Goal: Task Accomplishment & Management: Use online tool/utility

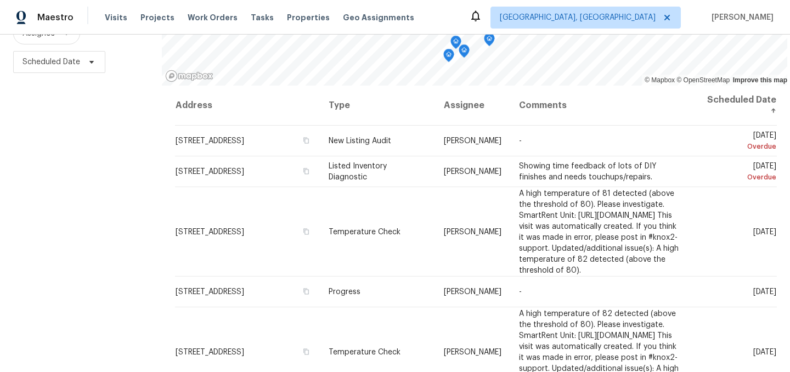
scroll to position [157, 0]
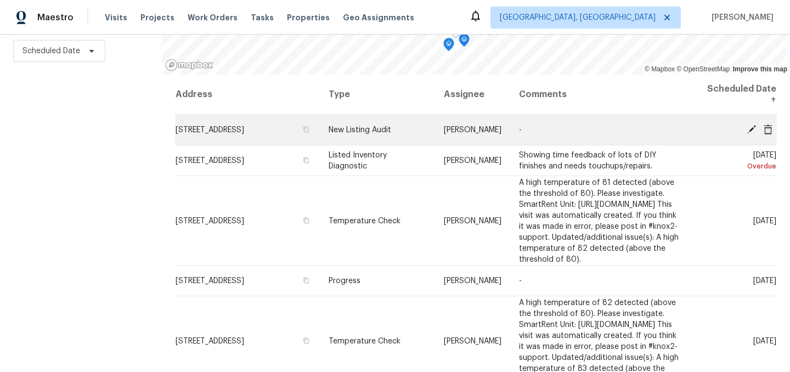
click at [211, 127] on span "1616 Briarstone Way, Indianapolis, IN 46227" at bounding box center [210, 130] width 69 height 8
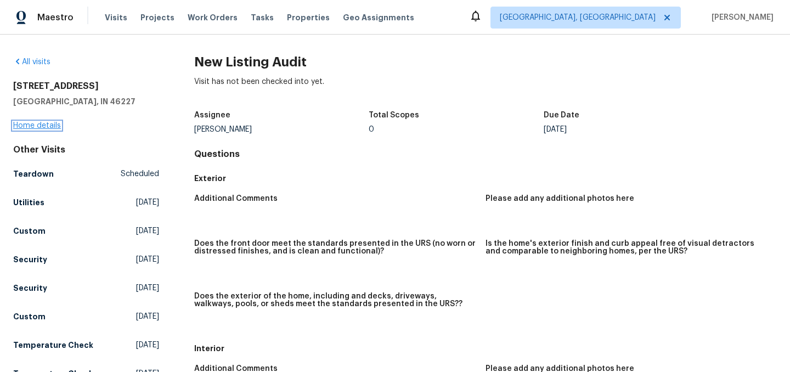
click at [37, 128] on link "Home details" at bounding box center [37, 126] width 48 height 8
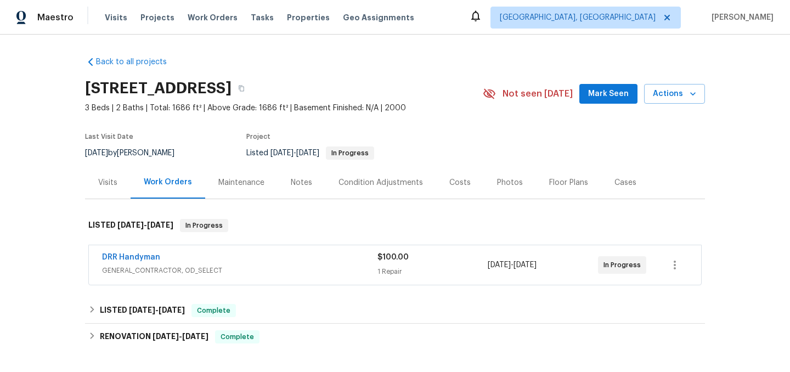
click at [229, 254] on div "DRR Handyman" at bounding box center [239, 258] width 275 height 13
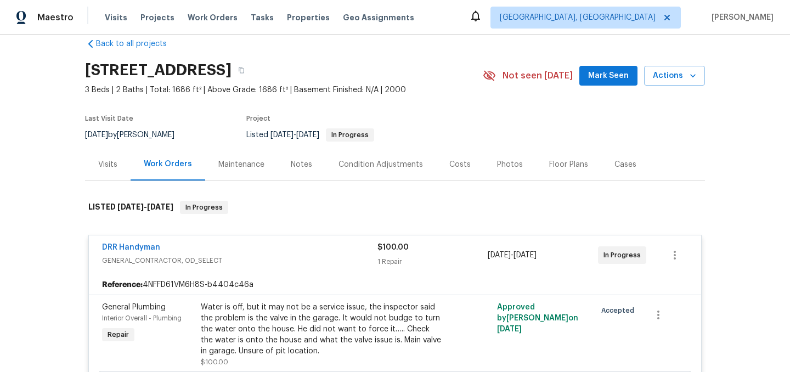
scroll to position [15, 0]
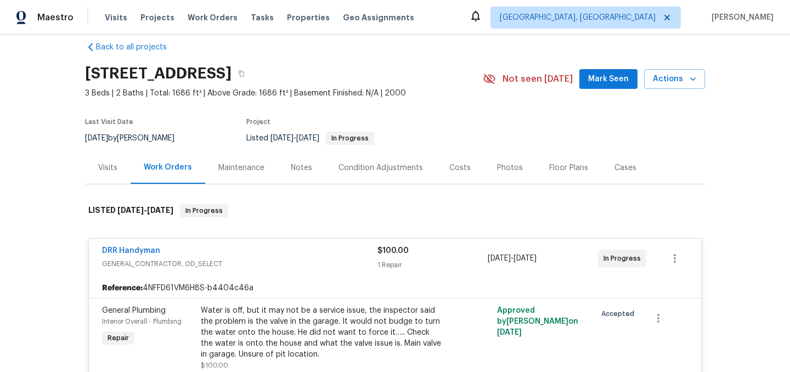
click at [259, 273] on div "DRR Handyman GENERAL_CONTRACTOR, OD_SELECT $100.00 1 Repair 9/29/2025 - 9/30/20…" at bounding box center [395, 258] width 612 height 39
click at [247, 247] on div "DRR Handyman" at bounding box center [239, 251] width 275 height 13
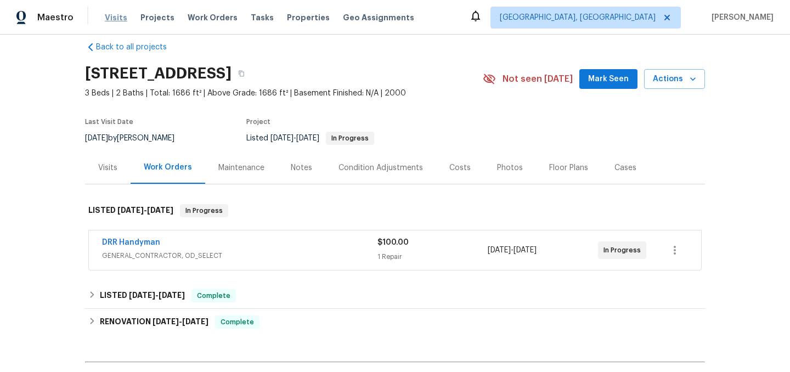
click at [114, 18] on span "Visits" at bounding box center [116, 17] width 22 height 11
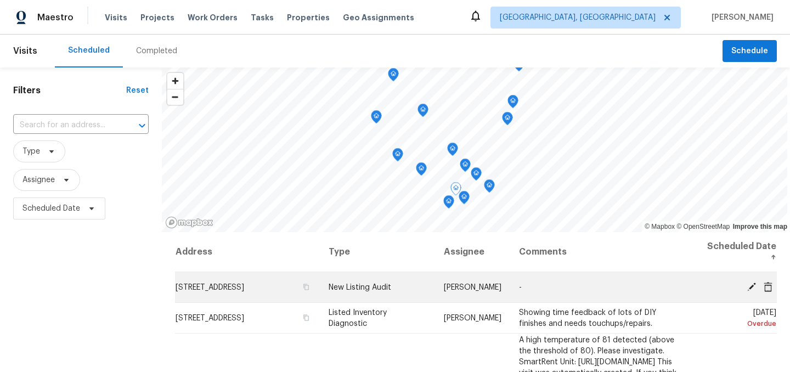
click at [768, 286] on icon at bounding box center [767, 286] width 9 height 10
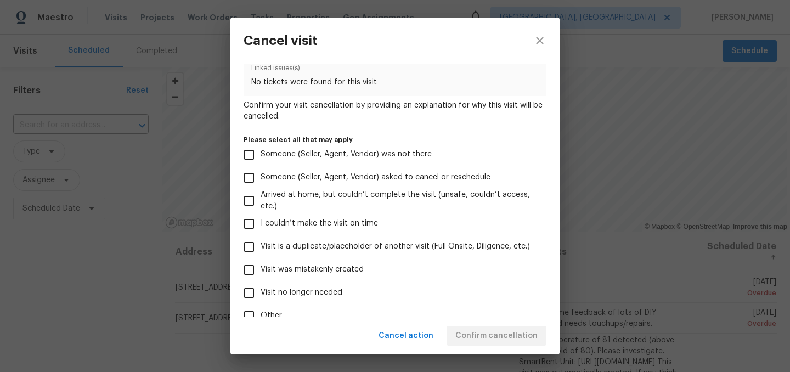
scroll to position [48, 0]
click at [347, 266] on span "Visit was mistakenly created" at bounding box center [312, 269] width 103 height 12
click at [261, 266] on input "Visit was mistakenly created" at bounding box center [248, 268] width 23 height 23
checkbox input "true"
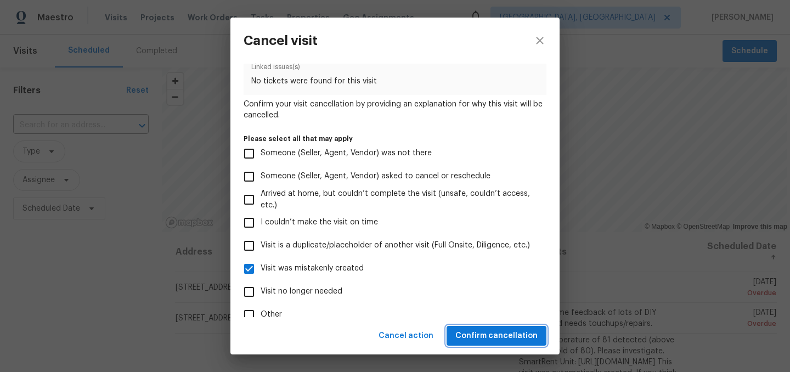
click at [495, 332] on span "Confirm cancellation" at bounding box center [496, 336] width 82 height 14
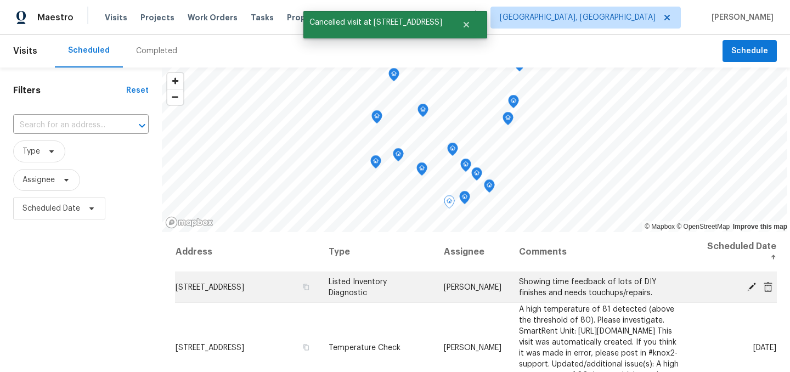
click at [244, 285] on span "442 Orchardview Ct, Greenwood, IN 46142" at bounding box center [210, 288] width 69 height 8
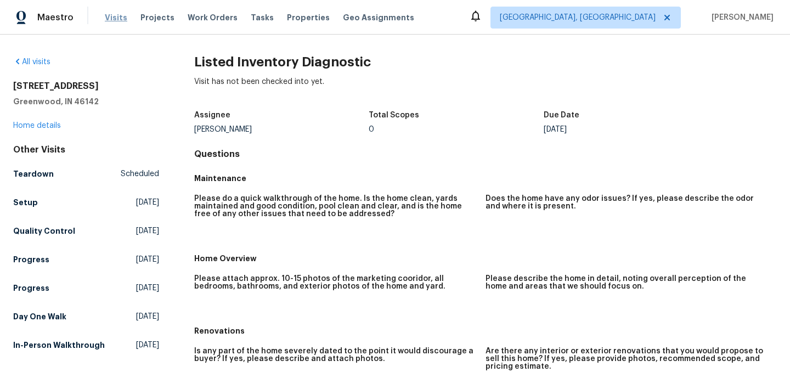
click at [117, 19] on span "Visits" at bounding box center [116, 17] width 22 height 11
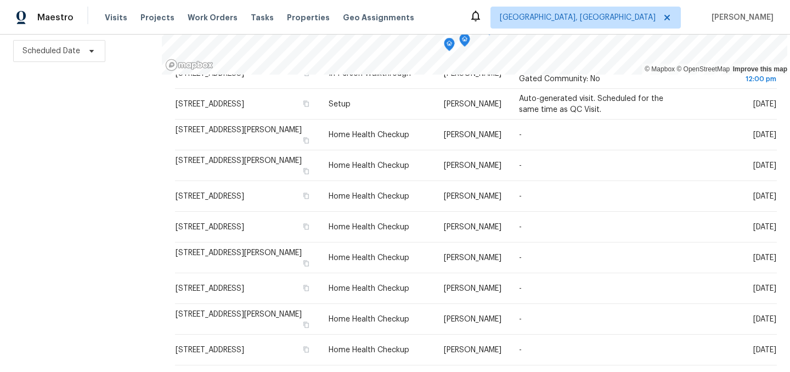
scroll to position [451, 0]
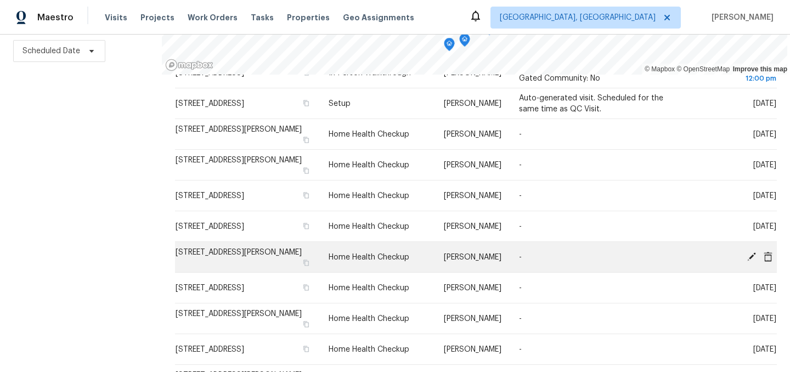
click at [769, 261] on icon at bounding box center [767, 256] width 9 height 10
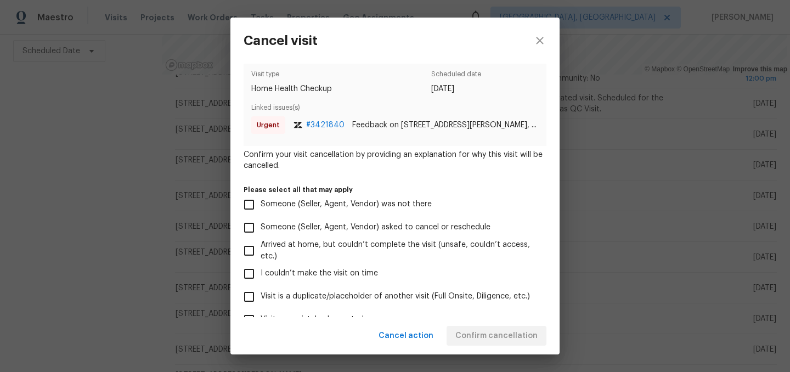
scroll to position [5, 0]
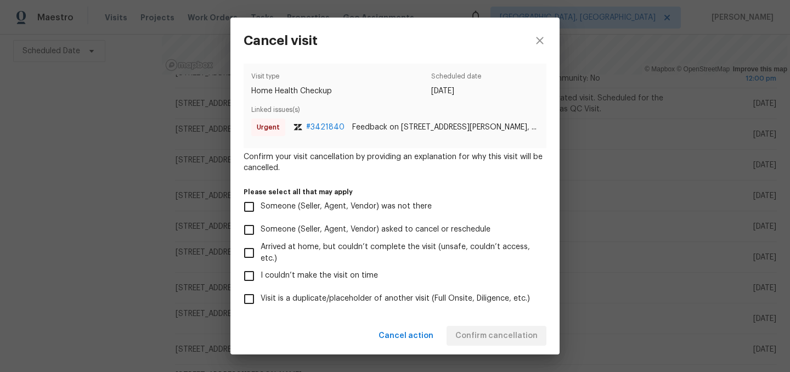
click at [319, 127] on span "# 3421840" at bounding box center [325, 127] width 38 height 11
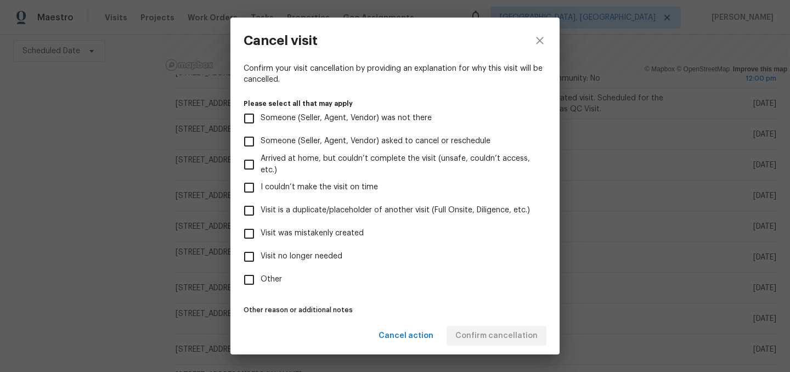
scroll to position [101, 0]
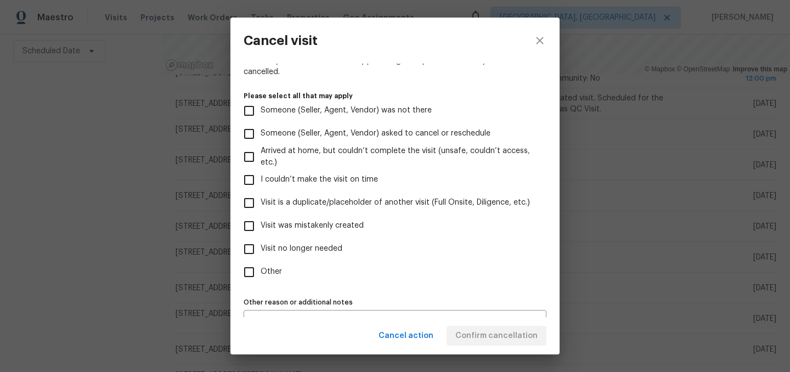
click at [297, 218] on label "Visit was mistakenly created" at bounding box center [387, 225] width 300 height 23
click at [261, 218] on input "Visit was mistakenly created" at bounding box center [248, 225] width 23 height 23
checkbox input "true"
click at [484, 330] on span "Confirm cancellation" at bounding box center [496, 336] width 82 height 14
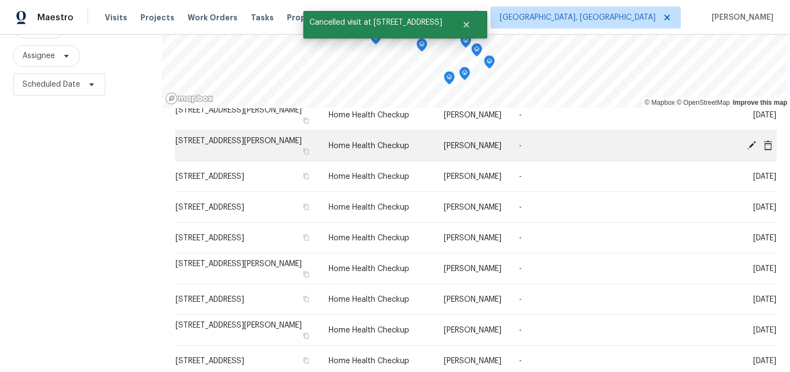
scroll to position [125, 0]
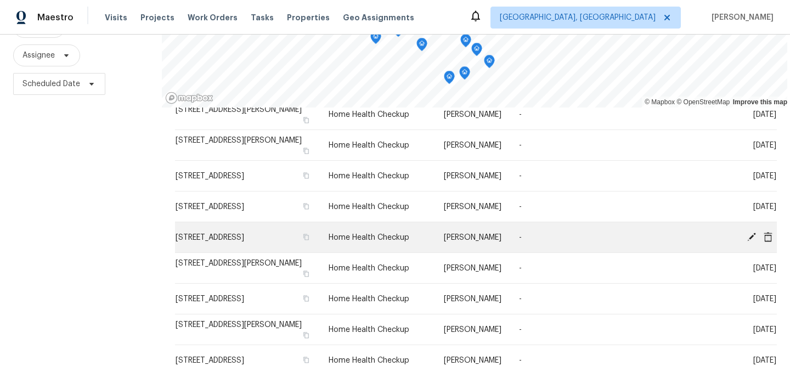
click at [768, 237] on icon at bounding box center [768, 236] width 10 height 10
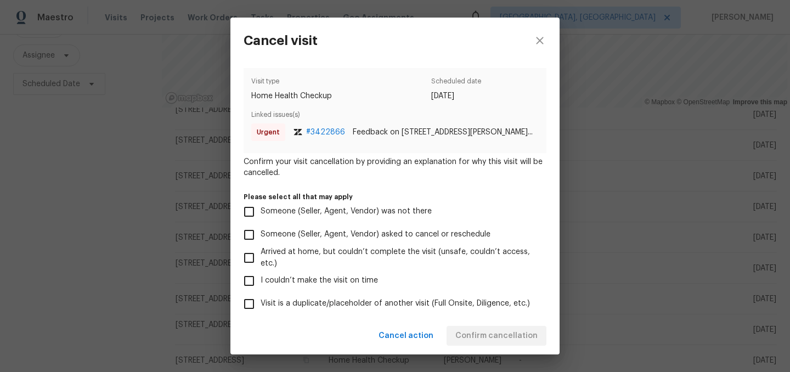
click at [321, 131] on span "# 3422866" at bounding box center [325, 132] width 39 height 11
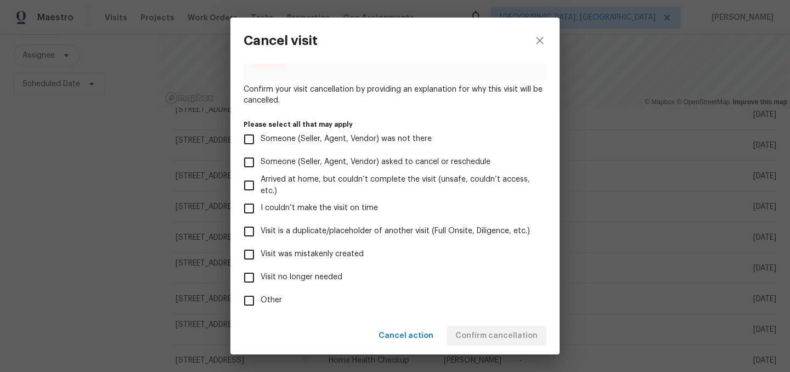
scroll to position [73, 0]
click at [317, 256] on span "Visit was mistakenly created" at bounding box center [312, 254] width 103 height 12
click at [261, 256] on input "Visit was mistakenly created" at bounding box center [248, 253] width 23 height 23
checkbox input "true"
click at [493, 333] on span "Confirm cancellation" at bounding box center [496, 336] width 82 height 14
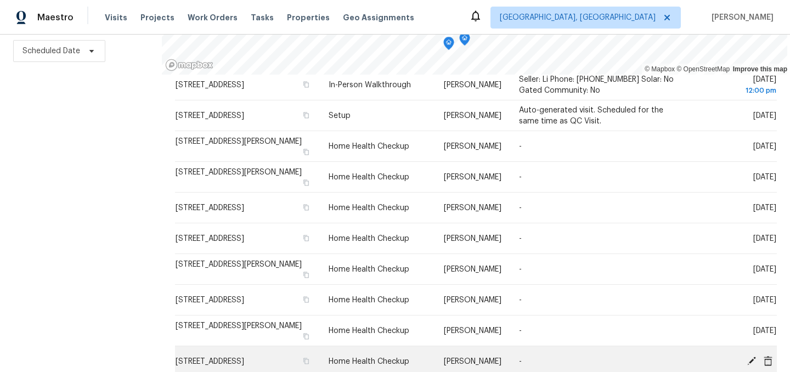
scroll to position [438, 0]
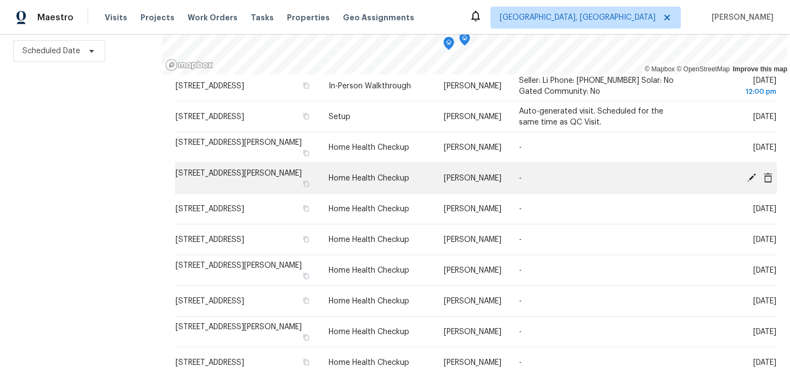
click at [750, 182] on icon at bounding box center [751, 177] width 9 height 9
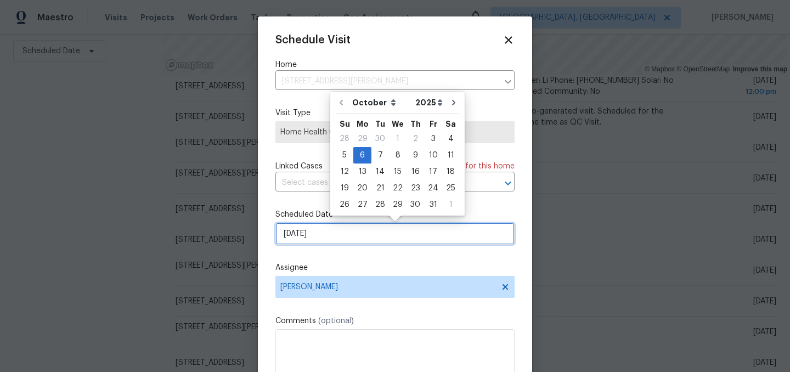
click at [343, 240] on input "10/6/2025" at bounding box center [394, 234] width 239 height 22
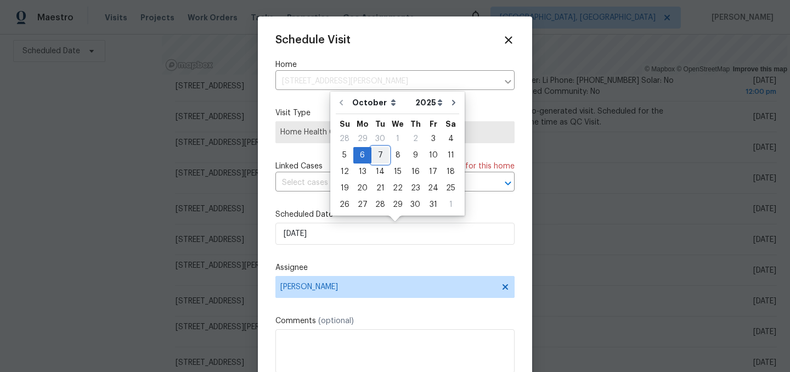
click at [382, 156] on div "7" at bounding box center [380, 155] width 18 height 15
type input "10/7/2025"
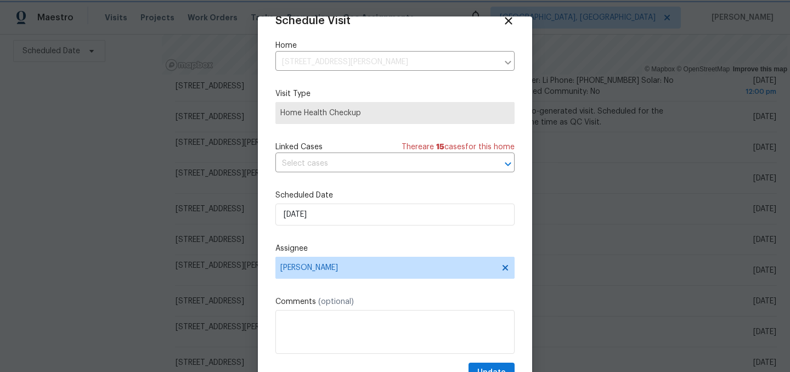
scroll to position [45, 0]
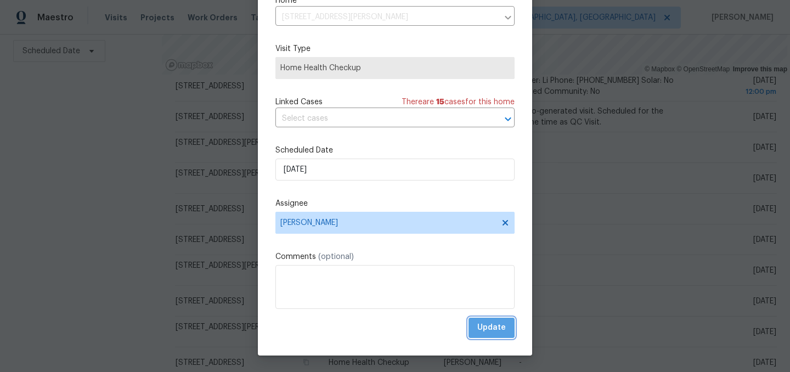
click at [495, 328] on span "Update" at bounding box center [491, 328] width 29 height 14
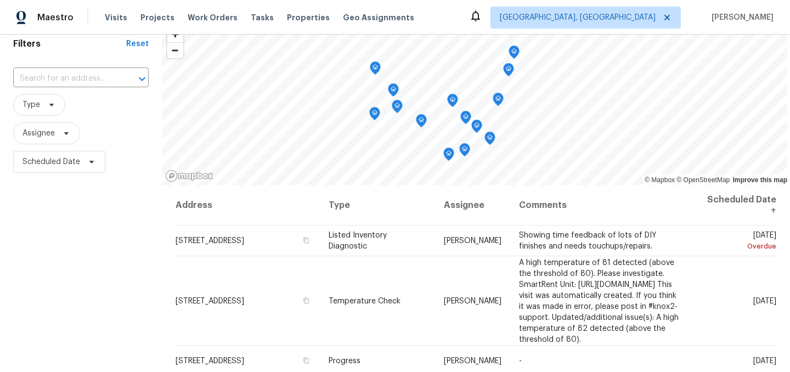
scroll to position [0, 0]
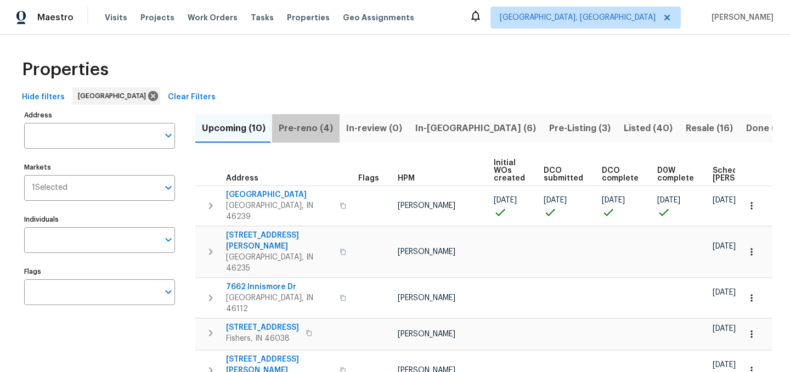
click at [310, 121] on span "Pre-reno (4)" at bounding box center [306, 128] width 54 height 15
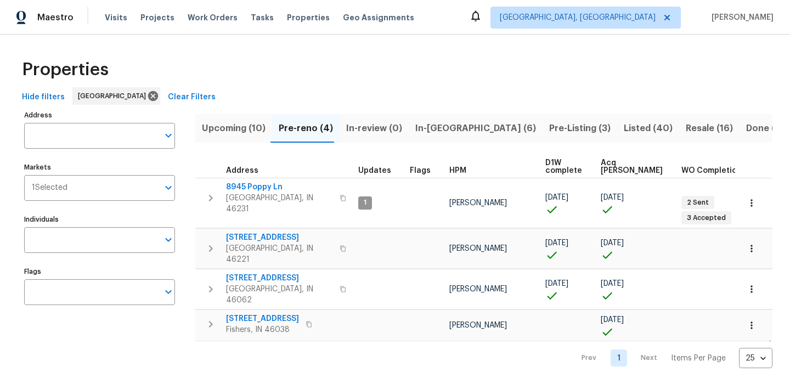
click at [439, 130] on span "In-[GEOGRAPHIC_DATA] (6)" at bounding box center [475, 128] width 121 height 15
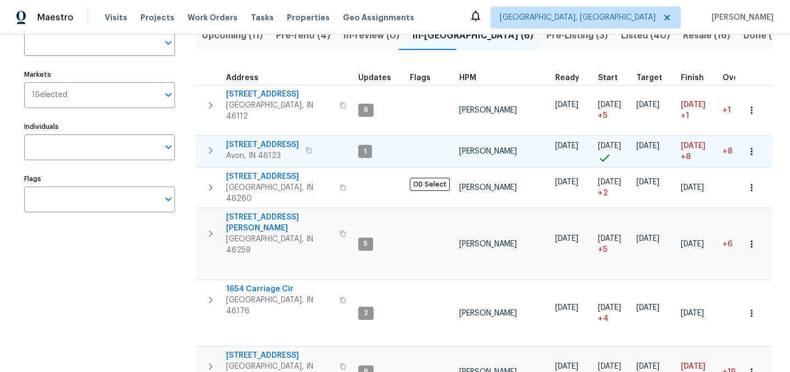
scroll to position [73, 0]
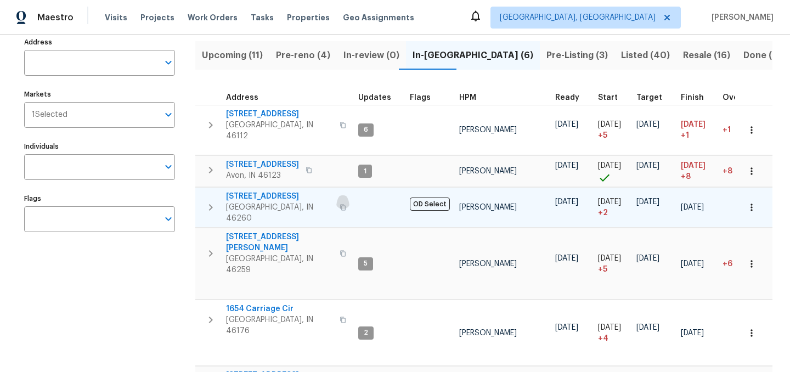
click at [340, 205] on icon "button" at bounding box center [342, 208] width 5 height 6
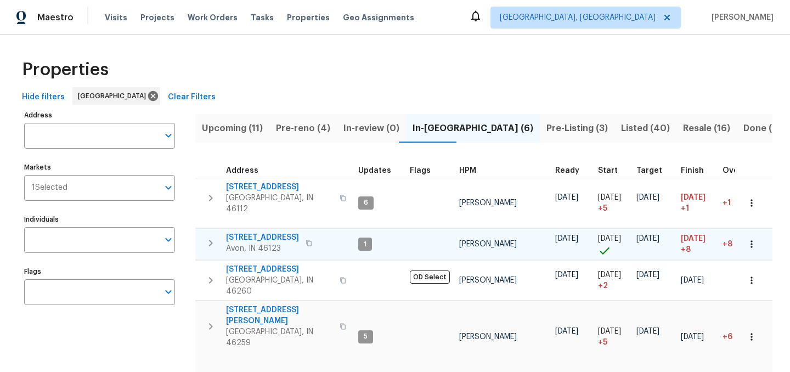
click at [251, 233] on span "[STREET_ADDRESS]" at bounding box center [262, 237] width 73 height 11
click at [303, 126] on span "Pre-reno (4)" at bounding box center [303, 128] width 54 height 15
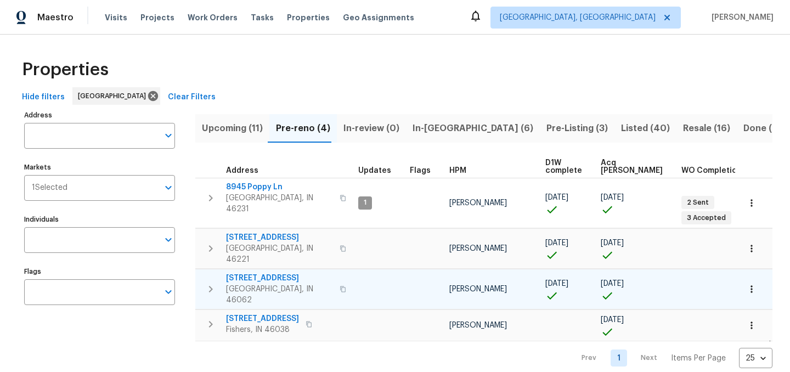
click at [246, 273] on span "5494 Dunhaven Rd" at bounding box center [279, 278] width 107 height 11
click at [269, 273] on span "5494 Dunhaven Rd" at bounding box center [279, 278] width 107 height 11
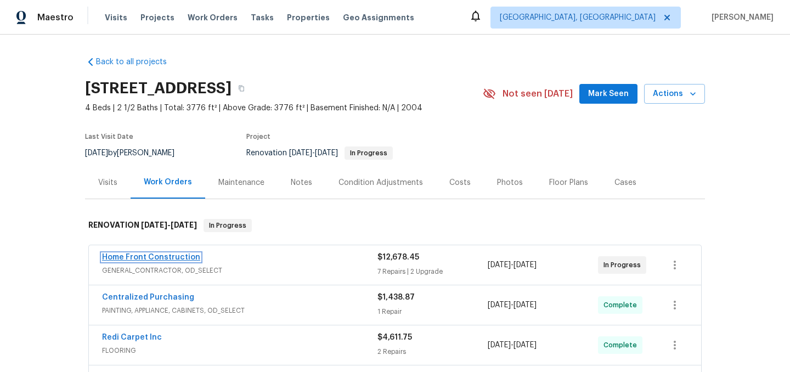
click at [154, 256] on link "Home Front Construction" at bounding box center [151, 257] width 98 height 8
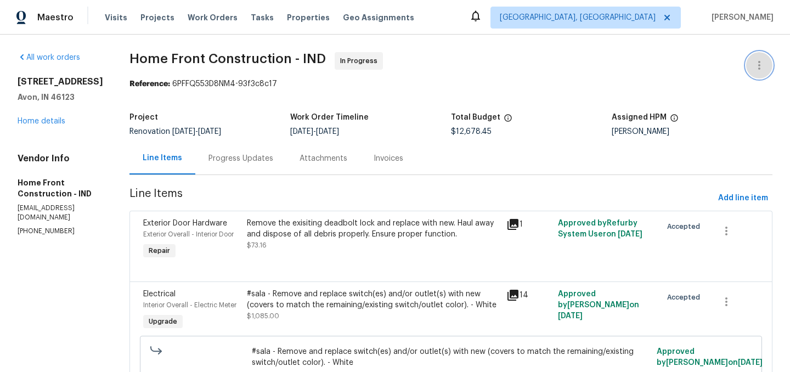
click at [758, 63] on icon "button" at bounding box center [759, 65] width 13 height 13
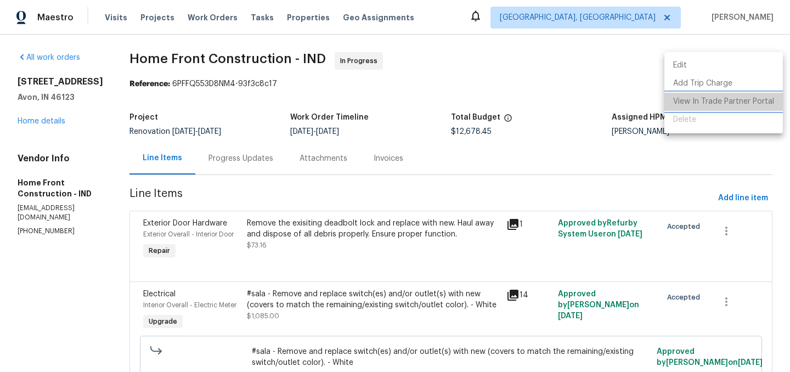
click at [739, 101] on li "View In Trade Partner Portal" at bounding box center [723, 102] width 118 height 18
click at [733, 98] on li "View In Trade Partner Portal" at bounding box center [723, 102] width 118 height 18
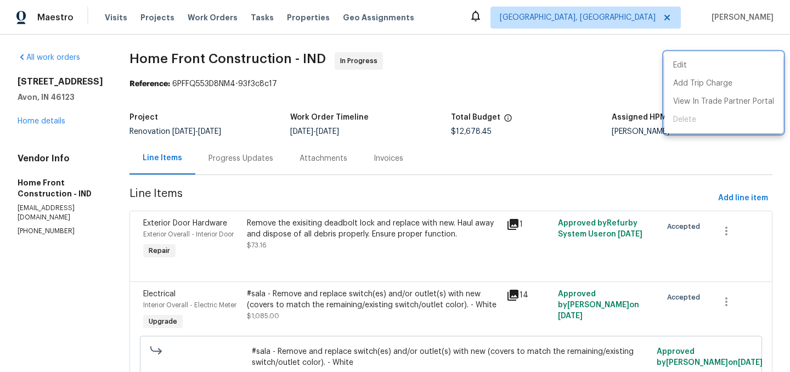
click at [442, 182] on div at bounding box center [395, 186] width 790 height 372
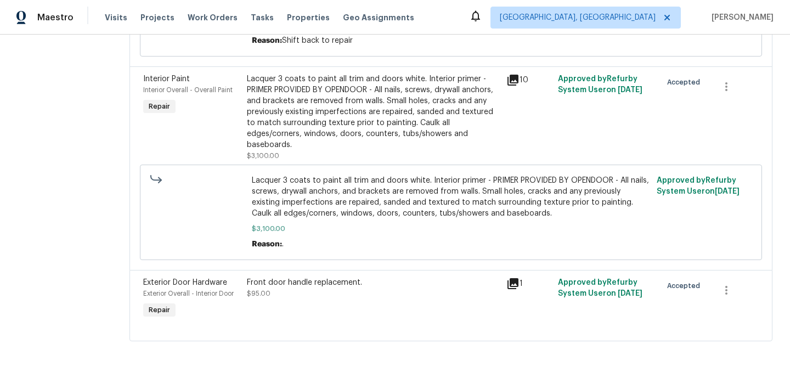
scroll to position [1443, 0]
click at [518, 278] on icon at bounding box center [512, 283] width 11 height 11
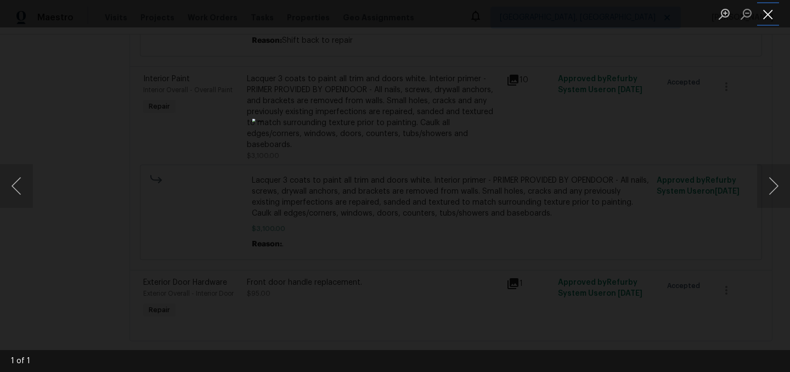
click at [771, 14] on button "Close lightbox" at bounding box center [768, 13] width 22 height 19
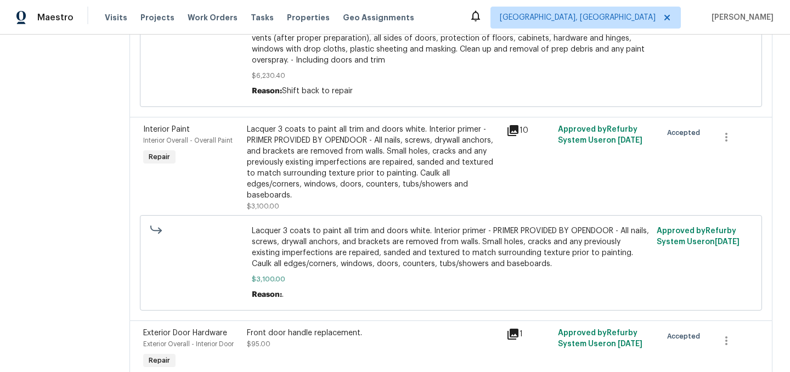
scroll to position [1331, 0]
click at [455, 202] on div "Lacquer 3 coats to paint all trim and doors white. Interior primer - PRIMER PRO…" at bounding box center [373, 163] width 253 height 77
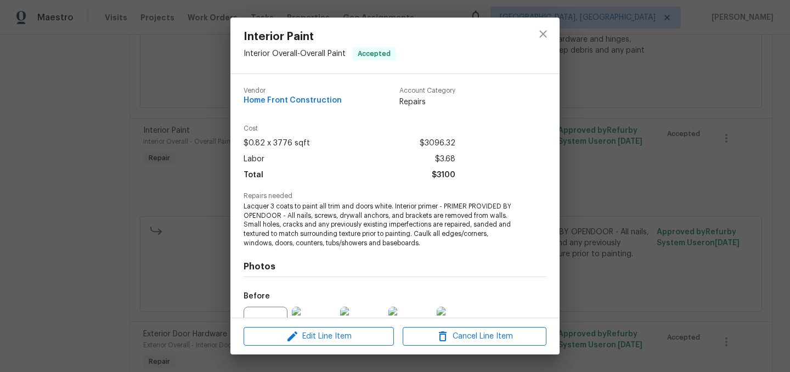
scroll to position [115, 0]
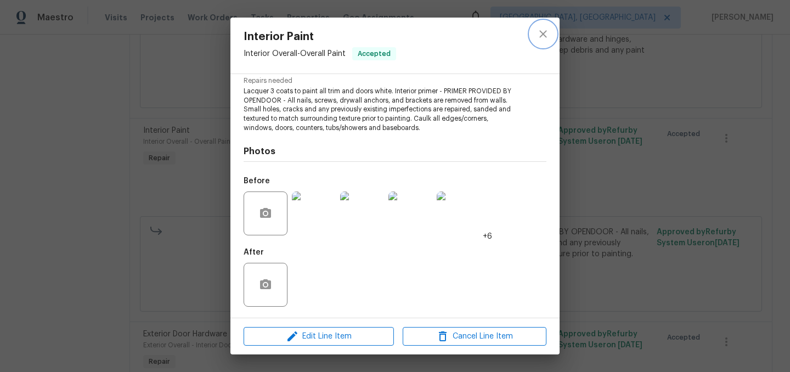
click at [540, 40] on icon "close" at bounding box center [542, 33] width 13 height 13
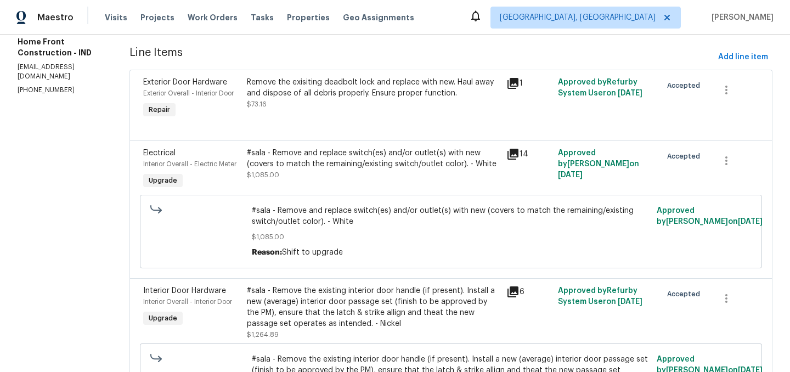
scroll to position [0, 0]
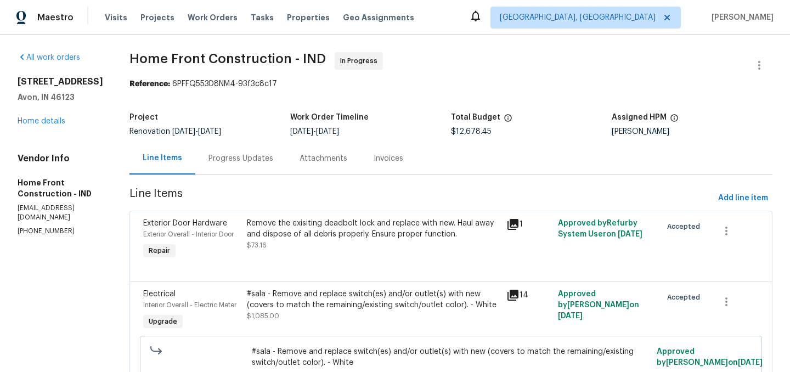
click at [48, 116] on div "8358 Balmoral Ln Avon, IN 46123 Home details" at bounding box center [61, 101] width 86 height 50
click at [49, 126] on div "8358 Balmoral Ln Avon, IN 46123 Home details" at bounding box center [61, 101] width 86 height 50
click at [46, 123] on link "Home details" at bounding box center [42, 121] width 48 height 8
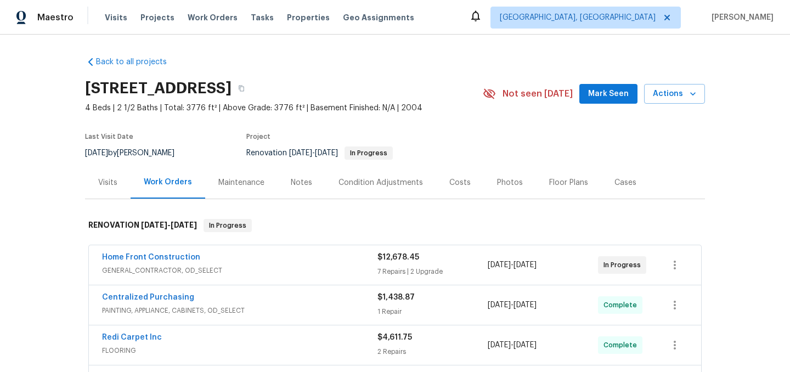
click at [22, 209] on div "Back to all projects 8358 Balmoral Ln, Avon, IN 46123 4 Beds | 2 1/2 Baths | To…" at bounding box center [395, 203] width 790 height 337
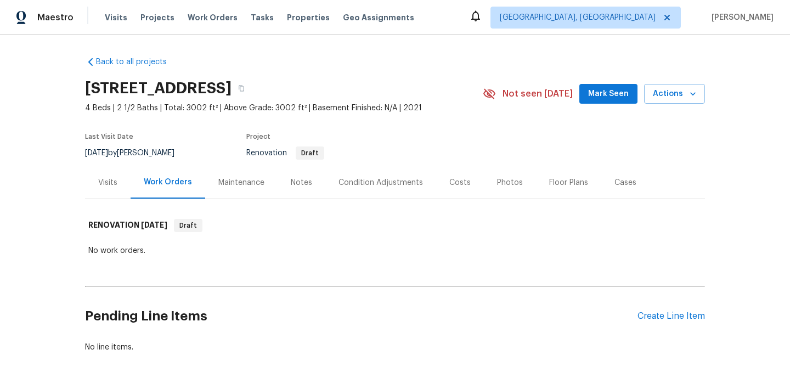
click at [365, 185] on div "Condition Adjustments" at bounding box center [380, 182] width 84 height 11
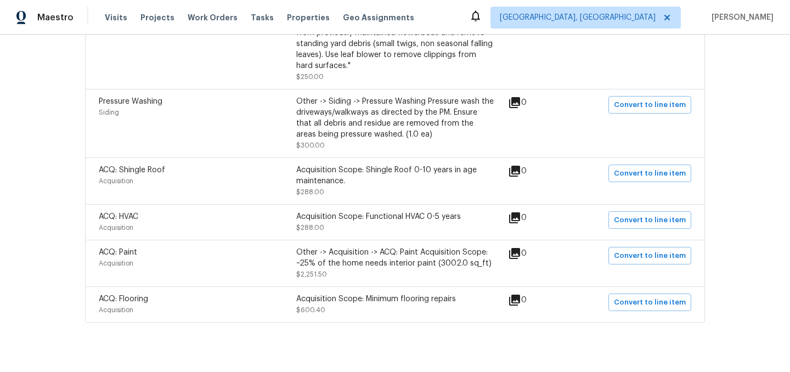
scroll to position [381, 0]
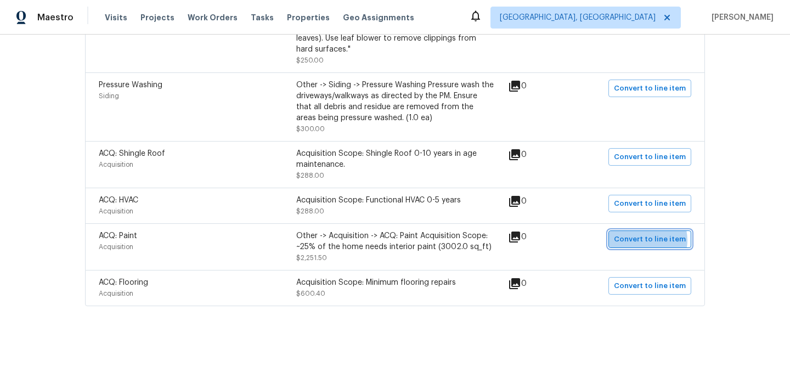
click at [644, 240] on span "Convert to line item" at bounding box center [650, 239] width 72 height 13
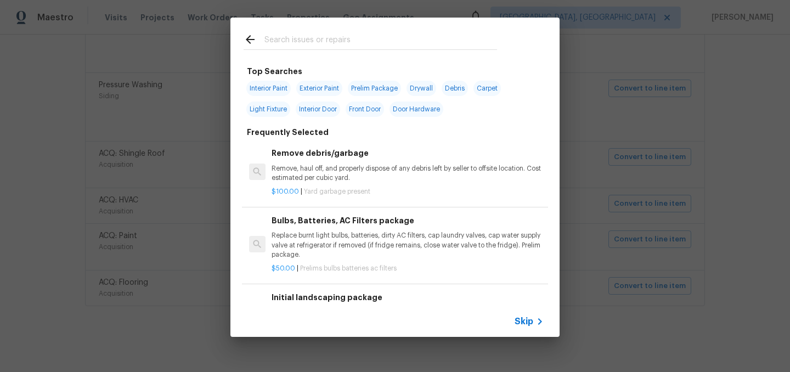
click at [267, 94] on span "Interior Paint" at bounding box center [268, 88] width 44 height 15
type input "Interior Paint"
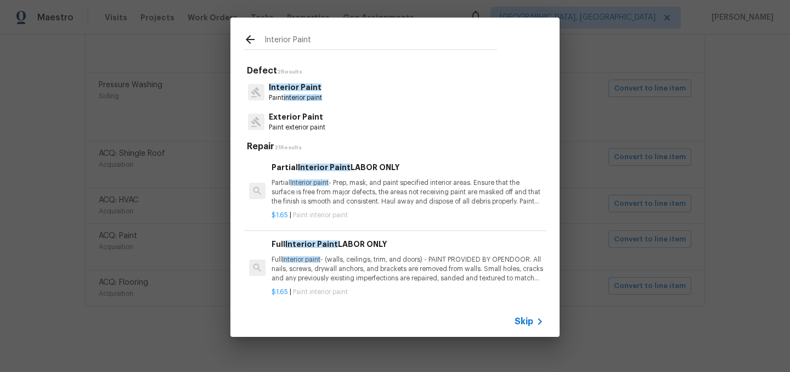
click at [305, 92] on p "Interior Paint" at bounding box center [295, 88] width 53 height 12
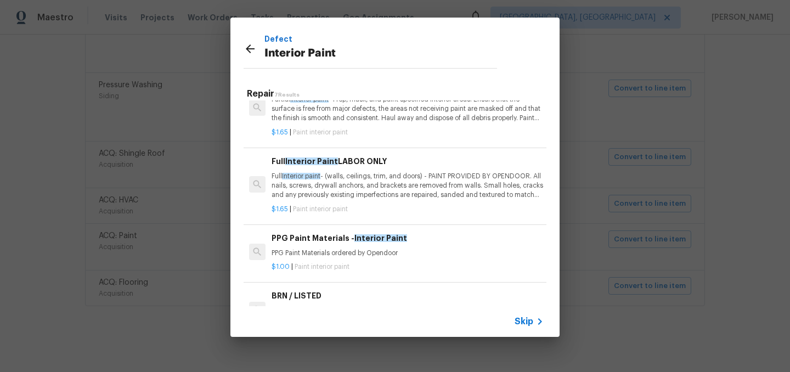
scroll to position [0, 0]
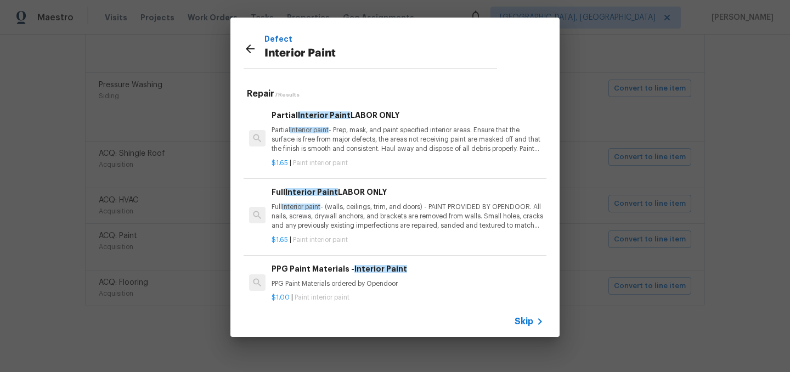
click at [381, 134] on p "Partial Interior paint - Prep, mask, and paint specified interior areas. Ensure…" at bounding box center [407, 140] width 272 height 28
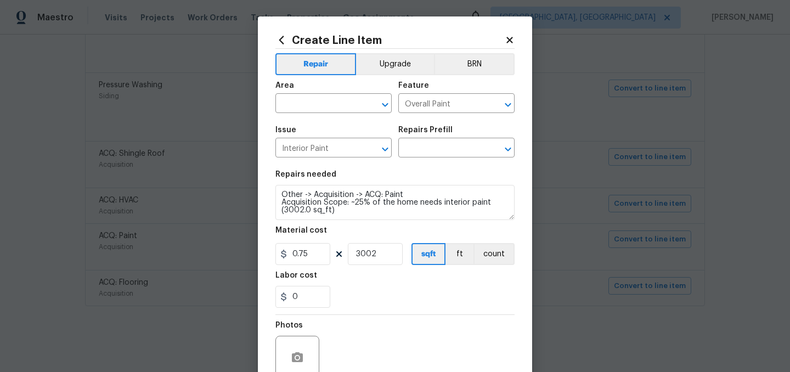
type input "Partial Interior Paint LABOR ONLY $1.65"
type textarea "Partial Interior paint - Prep, mask, and paint specified interior areas. Ensure…"
type input "1.65"
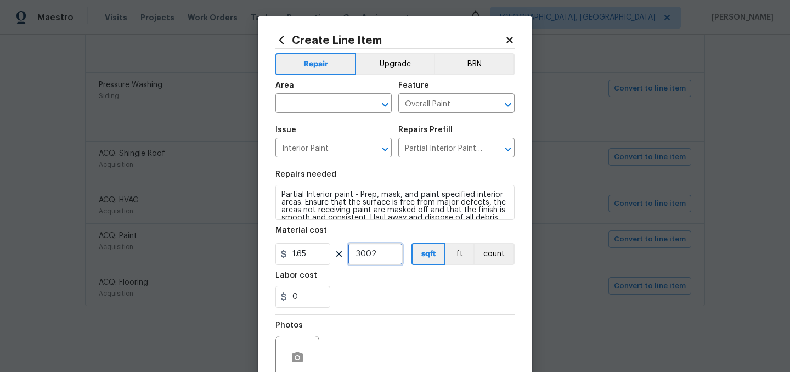
click at [383, 260] on input "3002" at bounding box center [375, 254] width 55 height 22
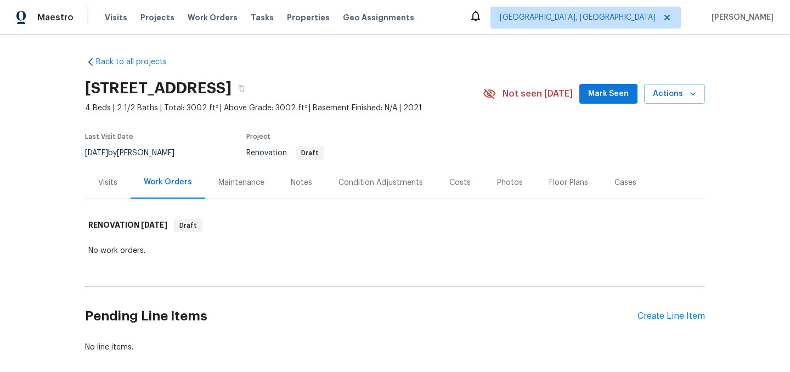
click at [556, 178] on div "Floor Plans" at bounding box center [568, 182] width 39 height 11
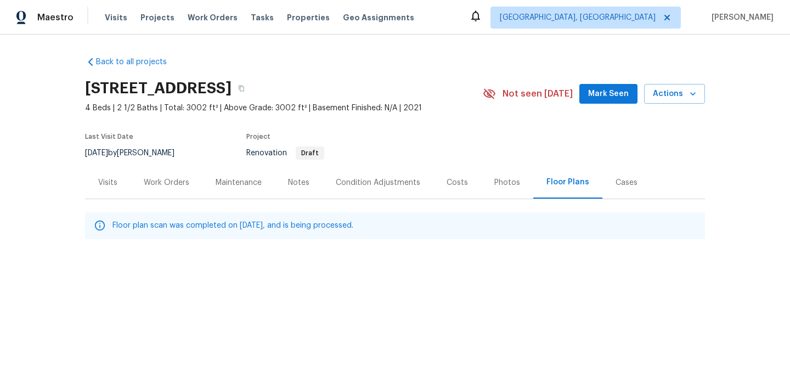
click at [176, 183] on div "Work Orders" at bounding box center [167, 182] width 46 height 11
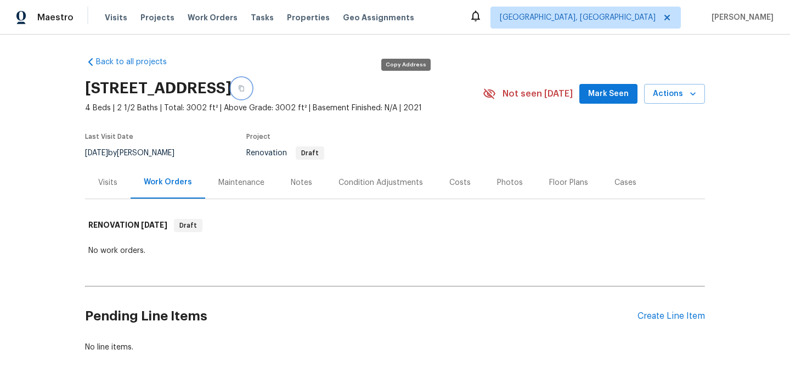
click at [244, 87] on icon "button" at bounding box center [241, 89] width 5 height 6
